Goal: Task Accomplishment & Management: Complete application form

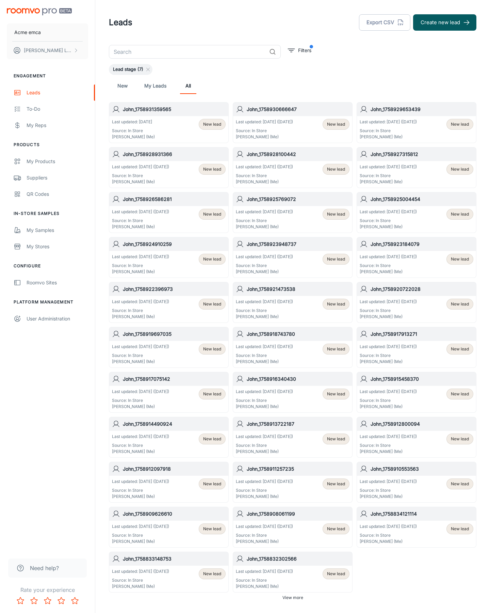
click at [445, 22] on button "Create new lead" at bounding box center [444, 22] width 63 height 16
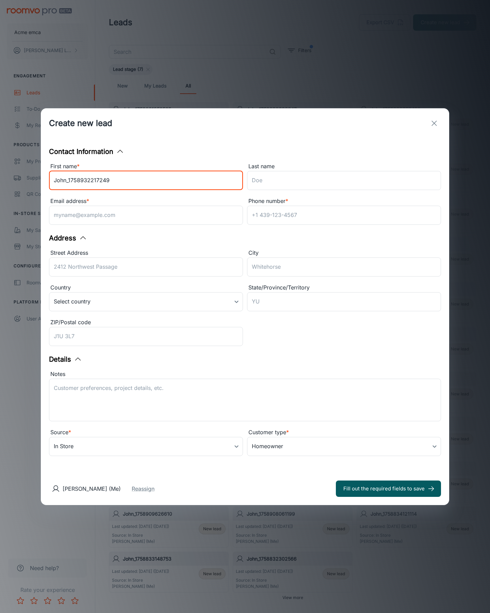
type input "John_1758932217249"
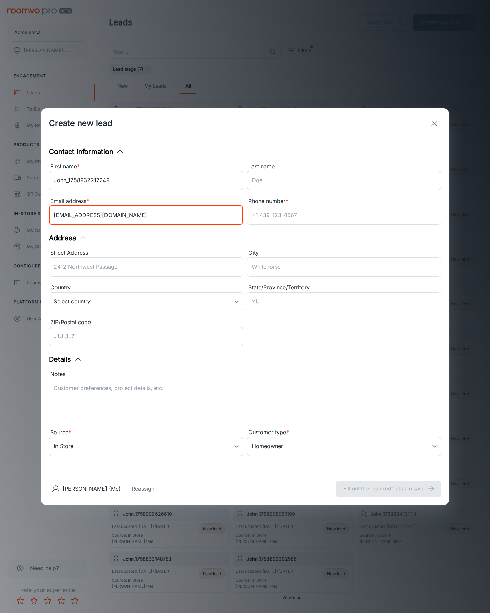
type input "[EMAIL_ADDRESS][DOMAIN_NAME]"
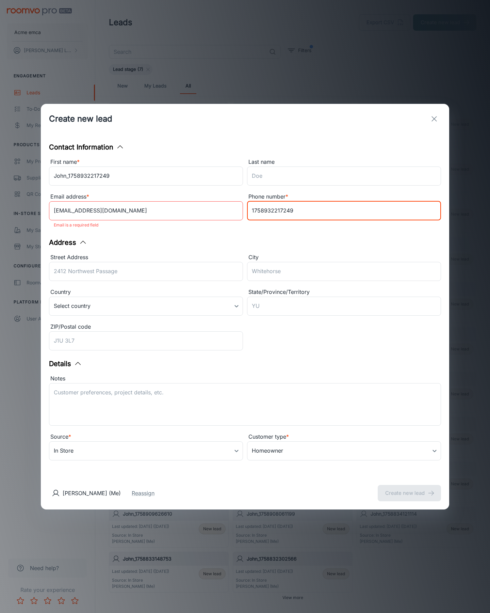
type input "1758932217249"
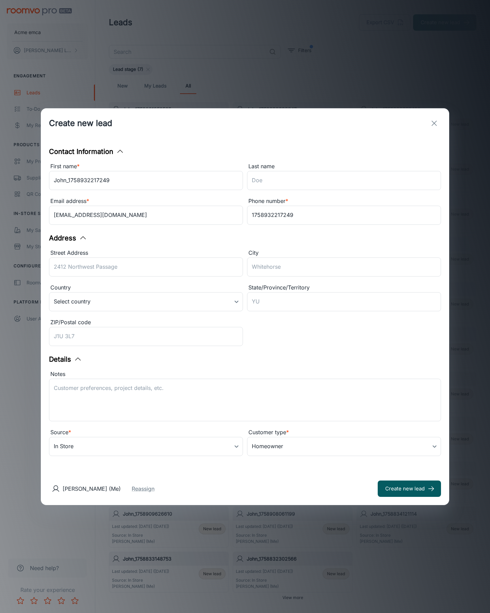
click at [410, 488] on button "Create new lead" at bounding box center [409, 489] width 63 height 16
